Goal: Information Seeking & Learning: Learn about a topic

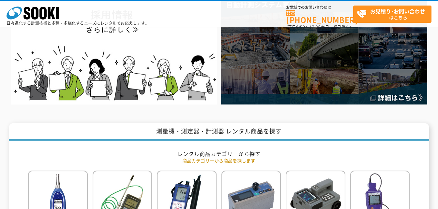
scroll to position [261, 0]
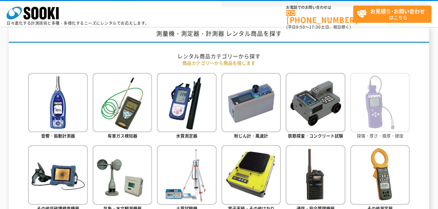
click at [374, 96] on img at bounding box center [379, 102] width 59 height 59
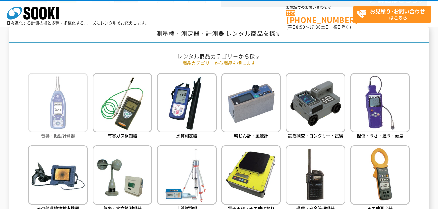
click at [70, 134] on span "音響・振動計測器" at bounding box center [58, 136] width 34 height 6
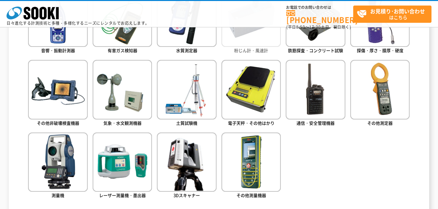
scroll to position [359, 0]
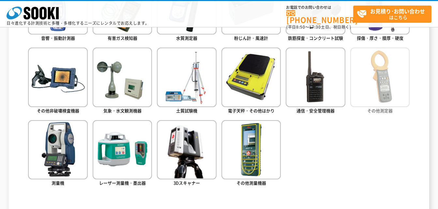
click at [372, 110] on span "その他測定器" at bounding box center [379, 111] width 25 height 6
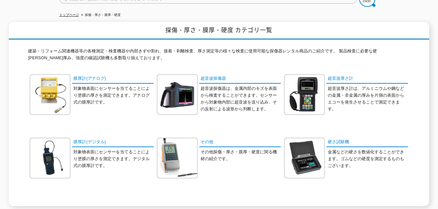
scroll to position [65, 0]
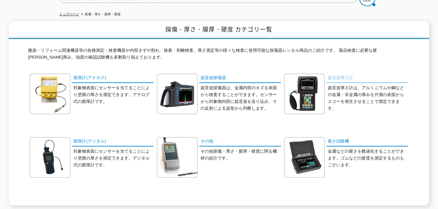
click at [337, 77] on link "超音波厚さ計" at bounding box center [367, 78] width 82 height 9
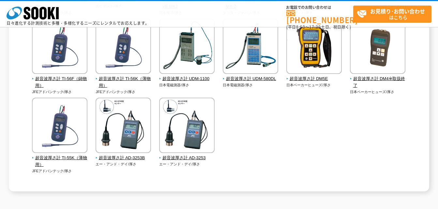
scroll to position [163, 0]
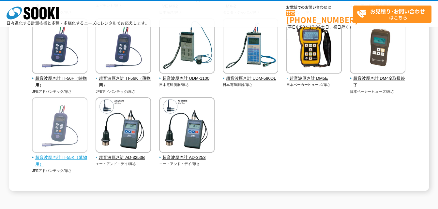
click at [74, 158] on span "超音波厚さ計 TI-55K（薄物用）" at bounding box center [60, 162] width 56 height 14
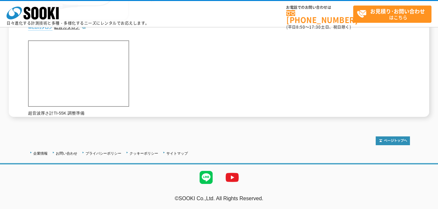
scroll to position [8, 0]
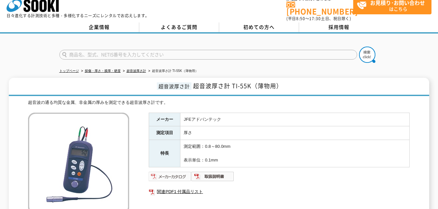
click at [180, 172] on img at bounding box center [170, 177] width 43 height 10
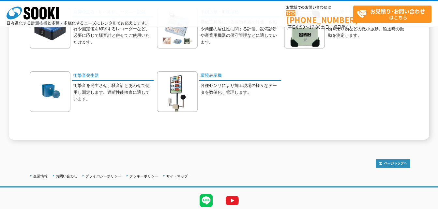
scroll to position [65, 0]
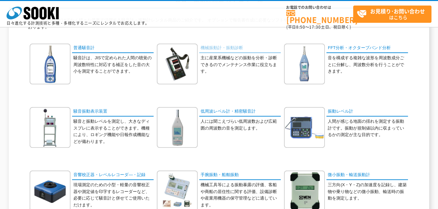
click at [220, 49] on link "機械振動計・振動診断" at bounding box center [240, 48] width 82 height 9
click at [235, 49] on link "機械振動計・振動診断" at bounding box center [240, 48] width 82 height 9
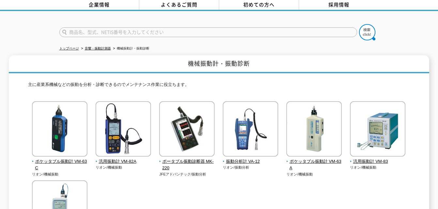
scroll to position [65, 0]
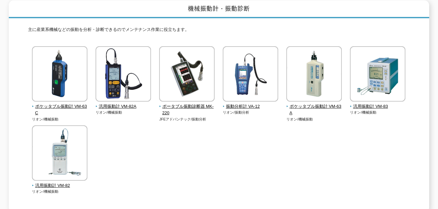
scroll to position [98, 0]
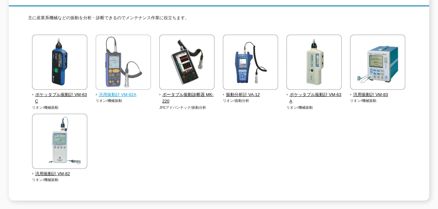
click at [133, 92] on span "汎用振動計 VM-82A" at bounding box center [124, 95] width 56 height 7
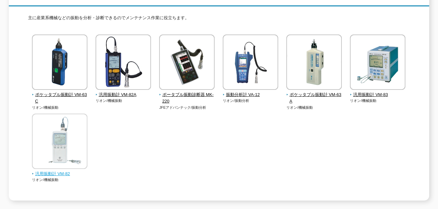
click at [57, 172] on span "汎用振動計 VM-82" at bounding box center [60, 174] width 56 height 7
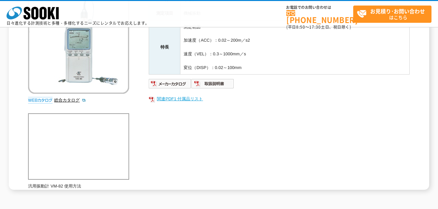
scroll to position [98, 0]
click at [169, 86] on img at bounding box center [170, 84] width 43 height 10
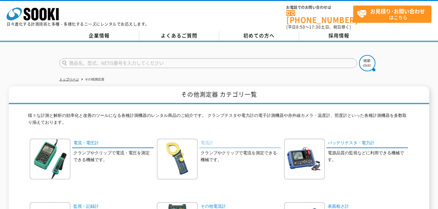
click at [203, 140] on link "電流計" at bounding box center [240, 143] width 82 height 9
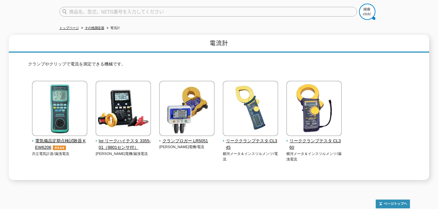
scroll to position [46, 0]
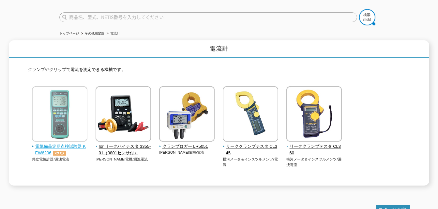
click at [80, 143] on span "電気備品定期点検試験器 KEW6206" at bounding box center [60, 150] width 56 height 14
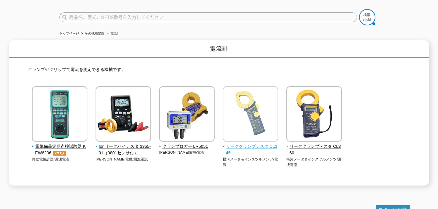
click at [245, 144] on span "リーククランプテスタ CL345" at bounding box center [251, 150] width 56 height 14
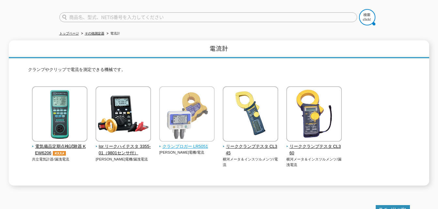
click at [167, 144] on span "クランプロガー LR5051" at bounding box center [187, 146] width 56 height 7
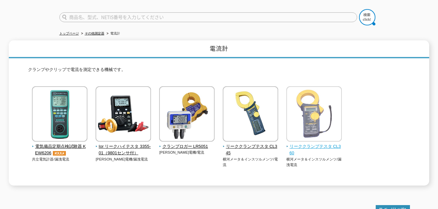
click at [293, 143] on span "リーククランプテスタ CL360" at bounding box center [314, 150] width 56 height 14
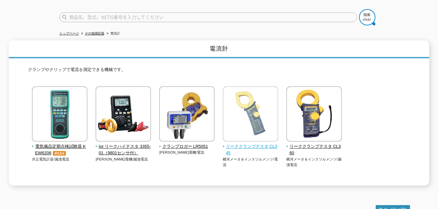
click at [257, 143] on span "リーククランプテスタ CL345" at bounding box center [251, 150] width 56 height 14
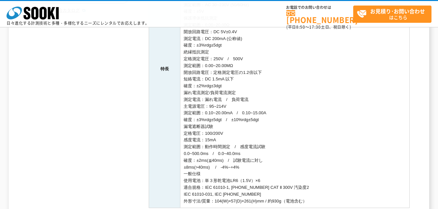
scroll to position [261, 0]
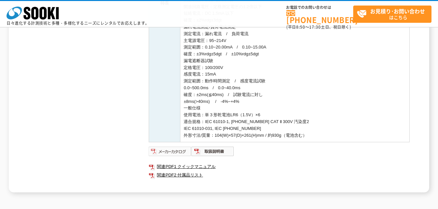
click at [166, 148] on img at bounding box center [170, 151] width 43 height 10
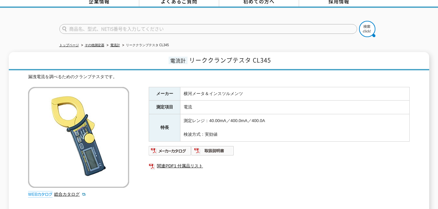
scroll to position [65, 0]
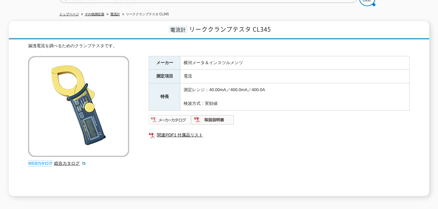
click at [170, 115] on img at bounding box center [170, 120] width 43 height 10
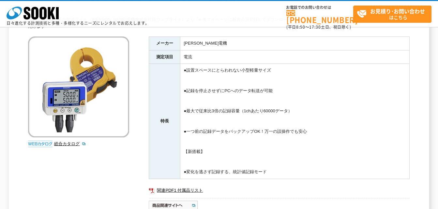
scroll to position [130, 0]
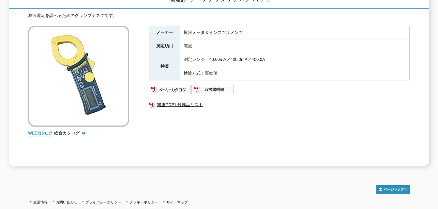
scroll to position [141, 0]
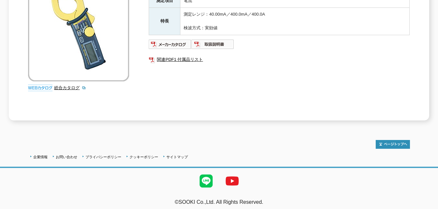
click at [43, 85] on img at bounding box center [40, 88] width 24 height 7
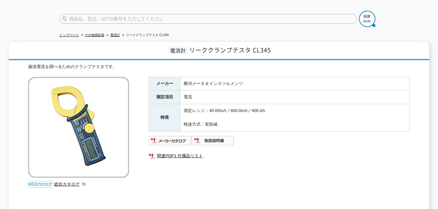
scroll to position [43, 0]
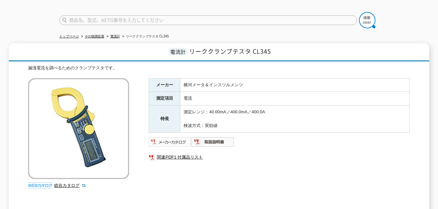
click at [180, 137] on img at bounding box center [170, 142] width 43 height 10
click at [214, 137] on img at bounding box center [212, 142] width 43 height 10
click at [178, 140] on img at bounding box center [170, 142] width 43 height 10
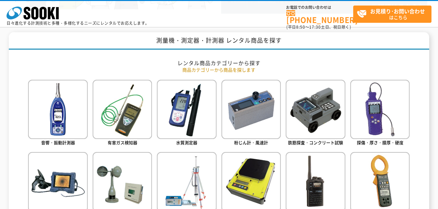
scroll to position [293, 0]
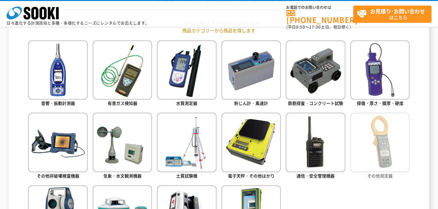
click at [400, 165] on img at bounding box center [379, 142] width 59 height 59
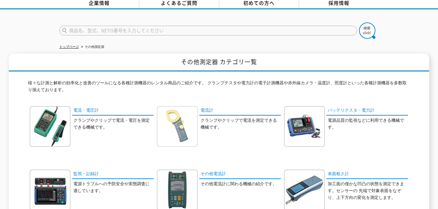
click at [184, 109] on img at bounding box center [177, 126] width 41 height 41
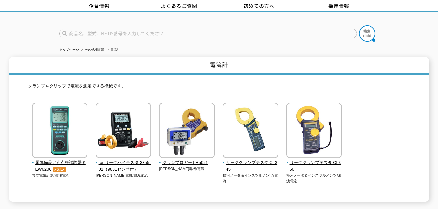
scroll to position [65, 0]
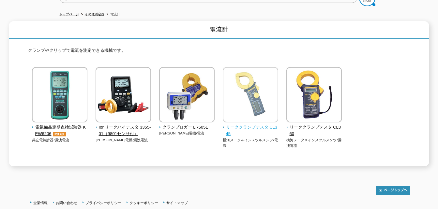
click at [252, 128] on span "リーククランプテスタ CL345" at bounding box center [251, 131] width 56 height 14
